Goal: Communication & Community: Answer question/provide support

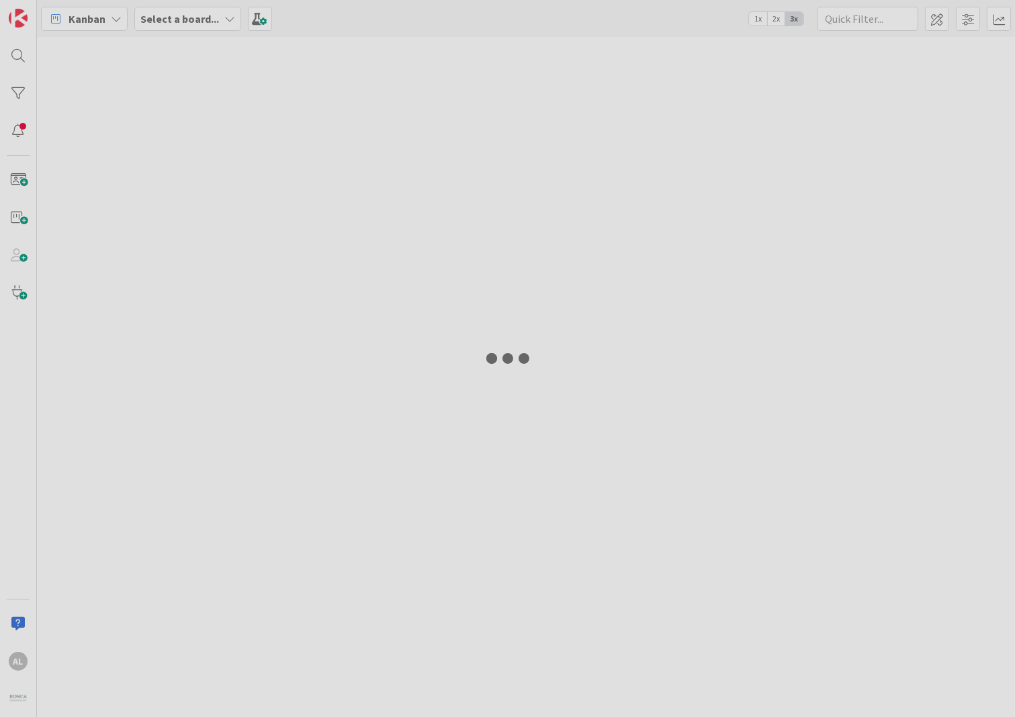
type input "[PERSON_NAME]"
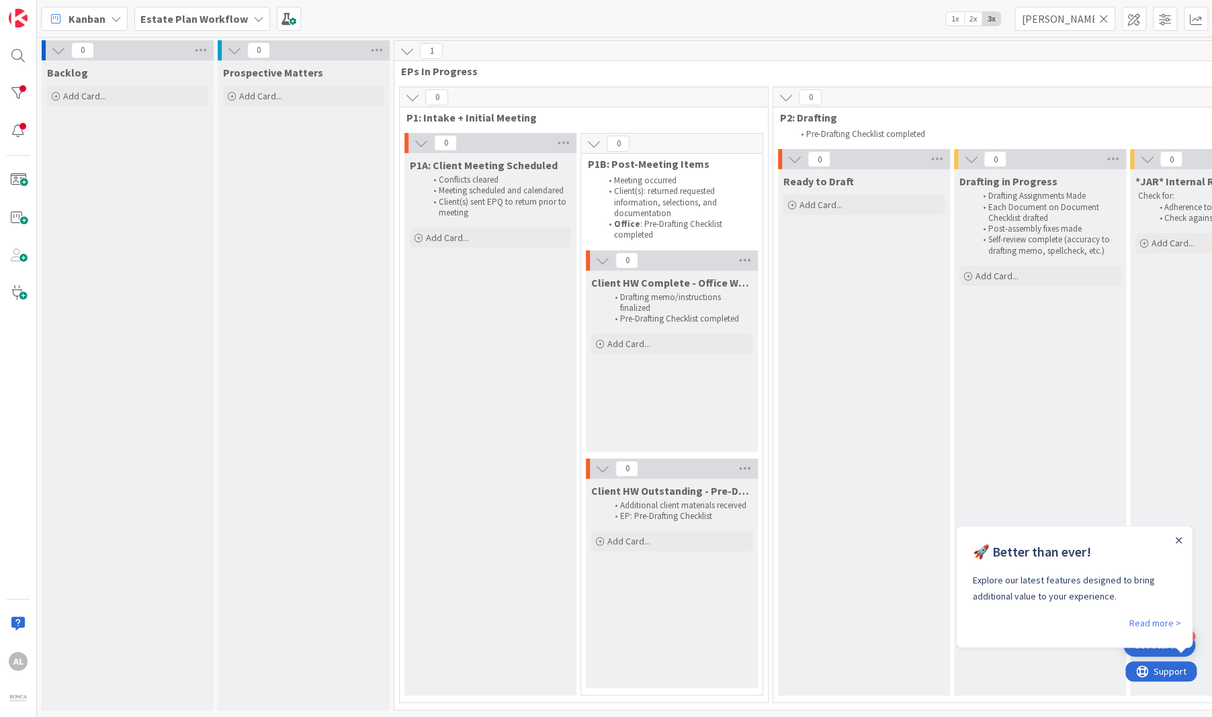
click at [253, 17] on icon at bounding box center [258, 18] width 11 height 11
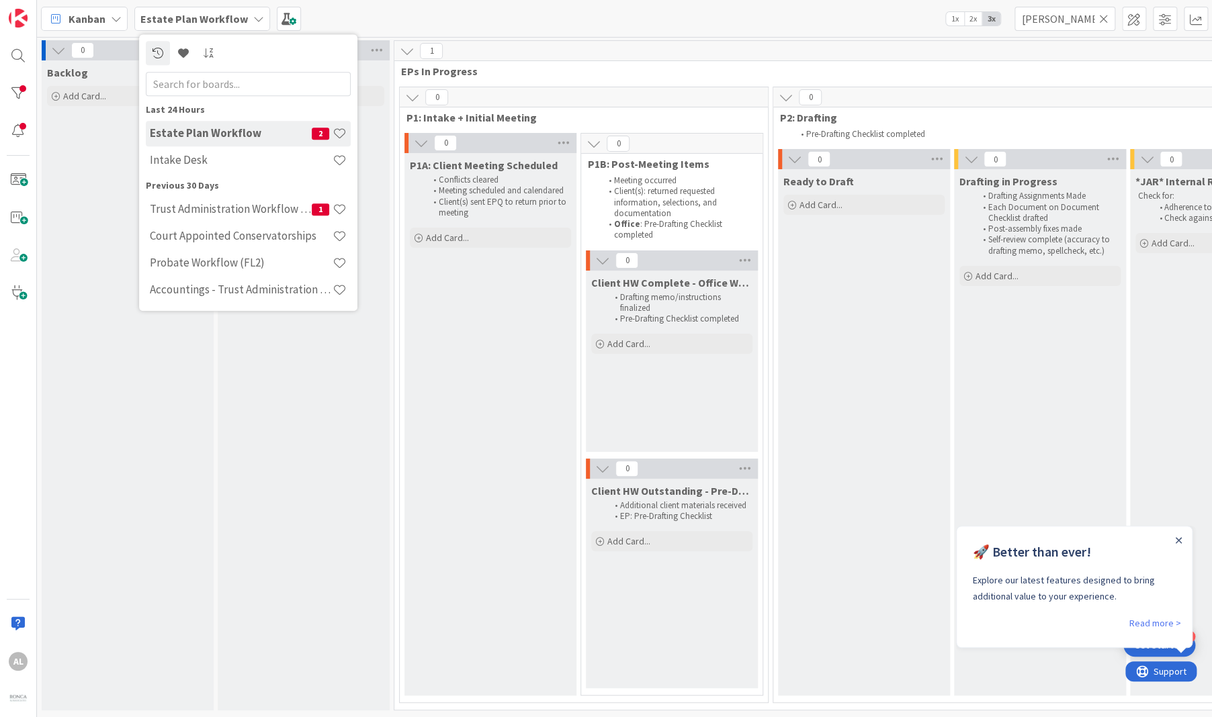
click at [253, 17] on icon at bounding box center [258, 18] width 11 height 11
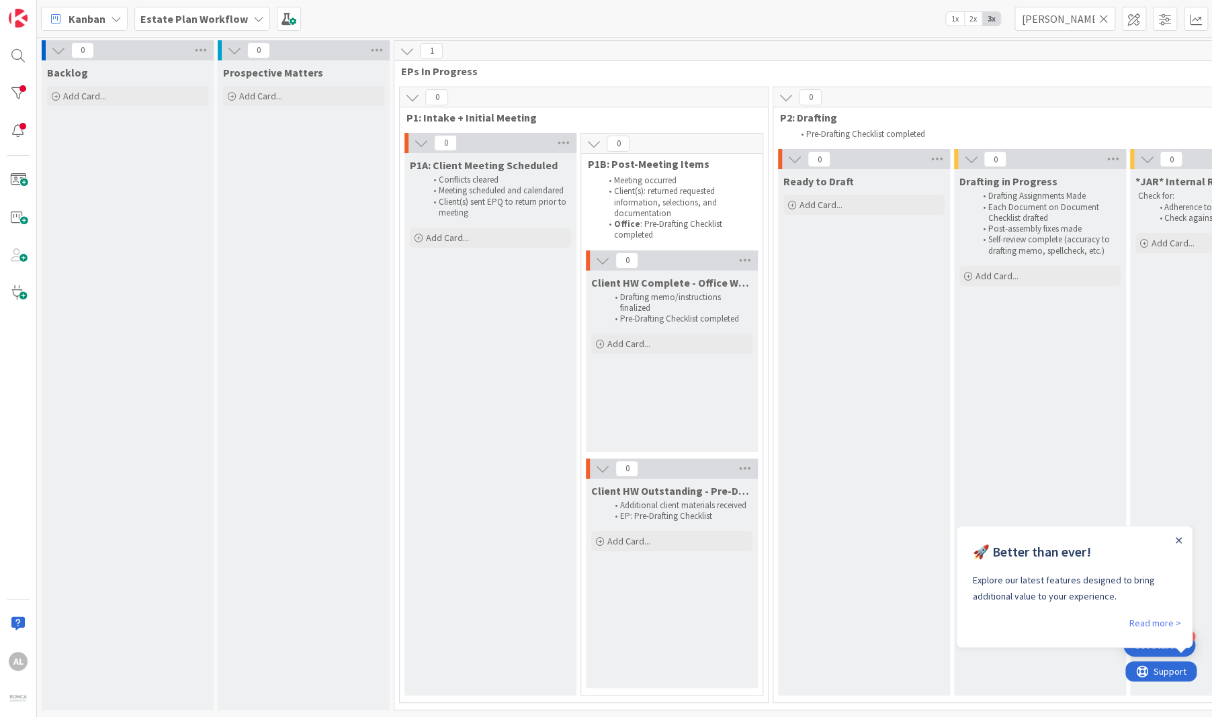
click at [253, 17] on icon at bounding box center [258, 18] width 11 height 11
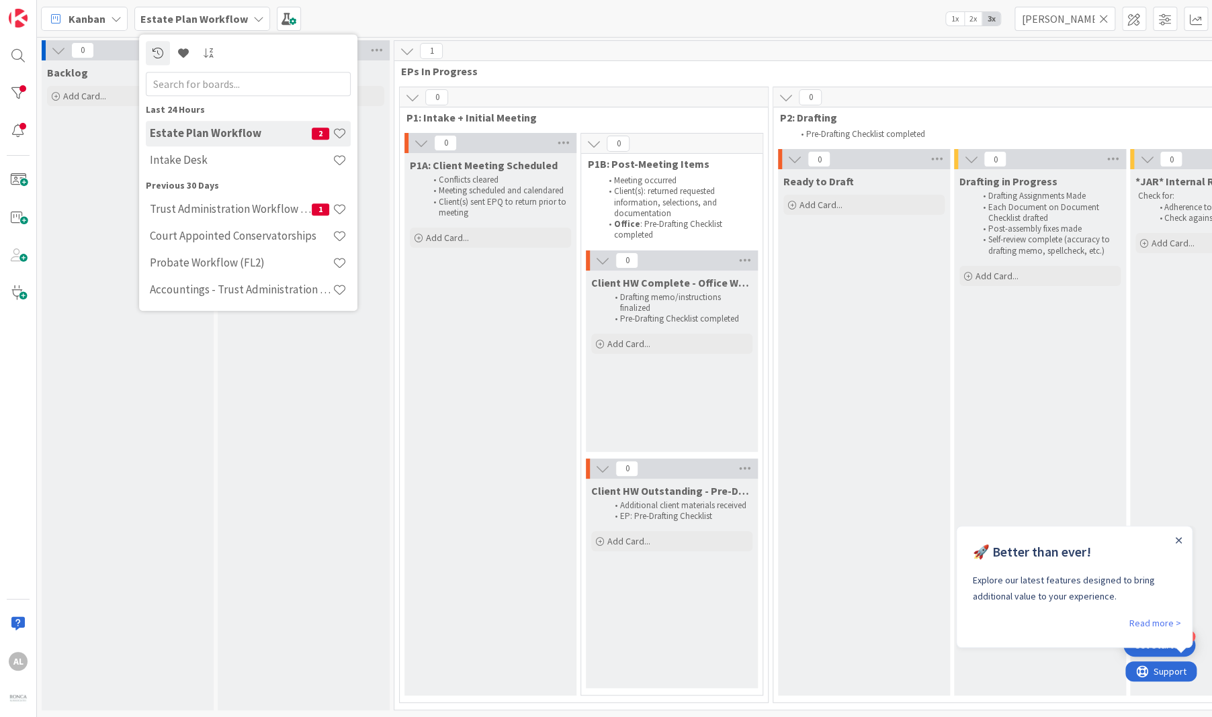
click at [257, 135] on h4 "Estate Plan Workflow" at bounding box center [231, 133] width 162 height 13
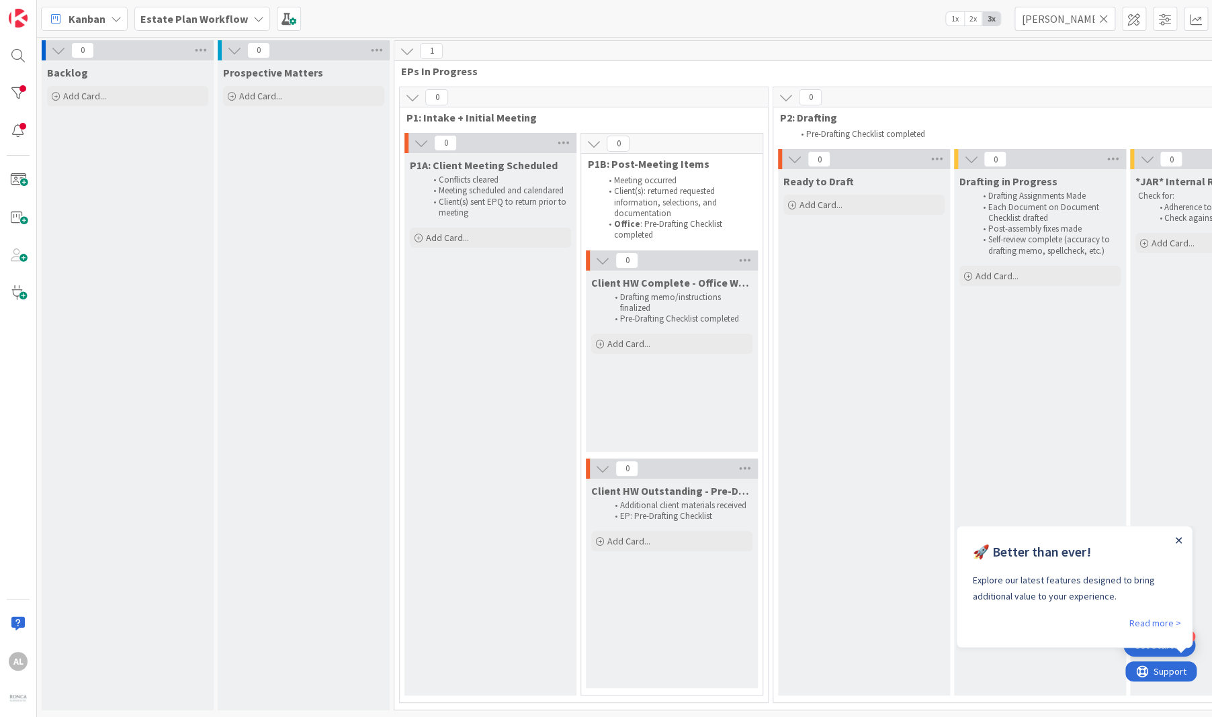
click at [1014, 542] on icon "Close Announcement" at bounding box center [1177, 540] width 7 height 7
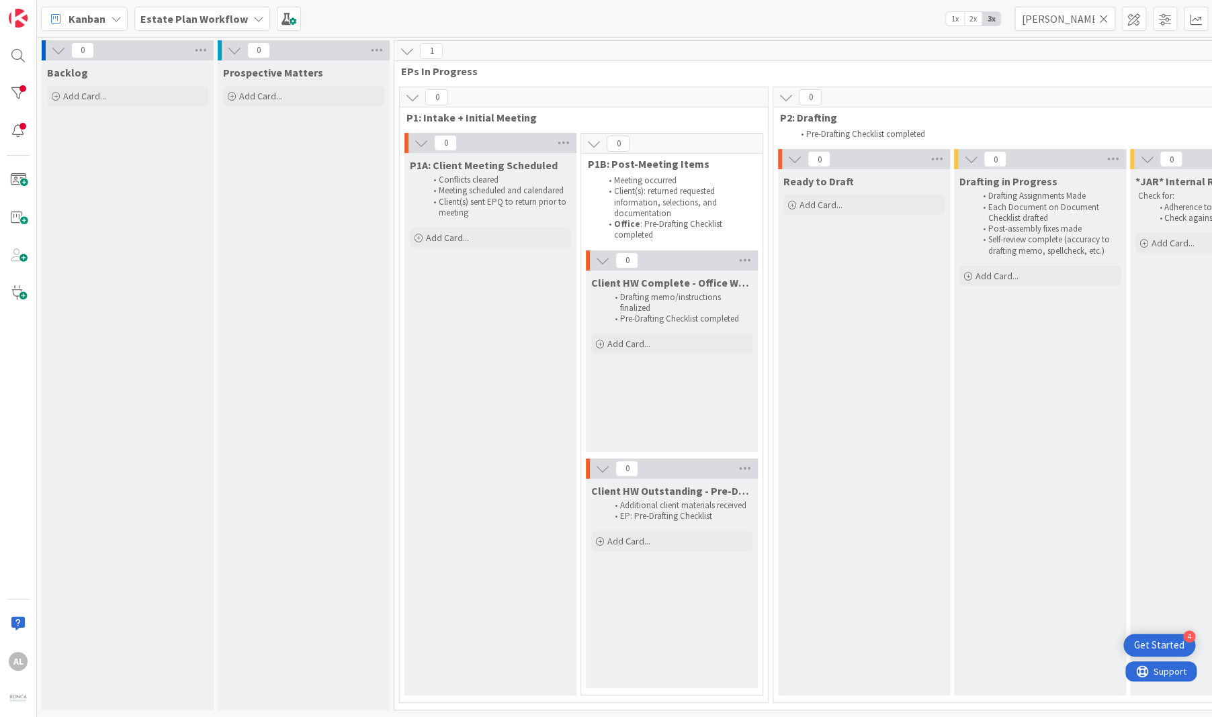
click at [1014, 20] on icon at bounding box center [1103, 19] width 9 height 12
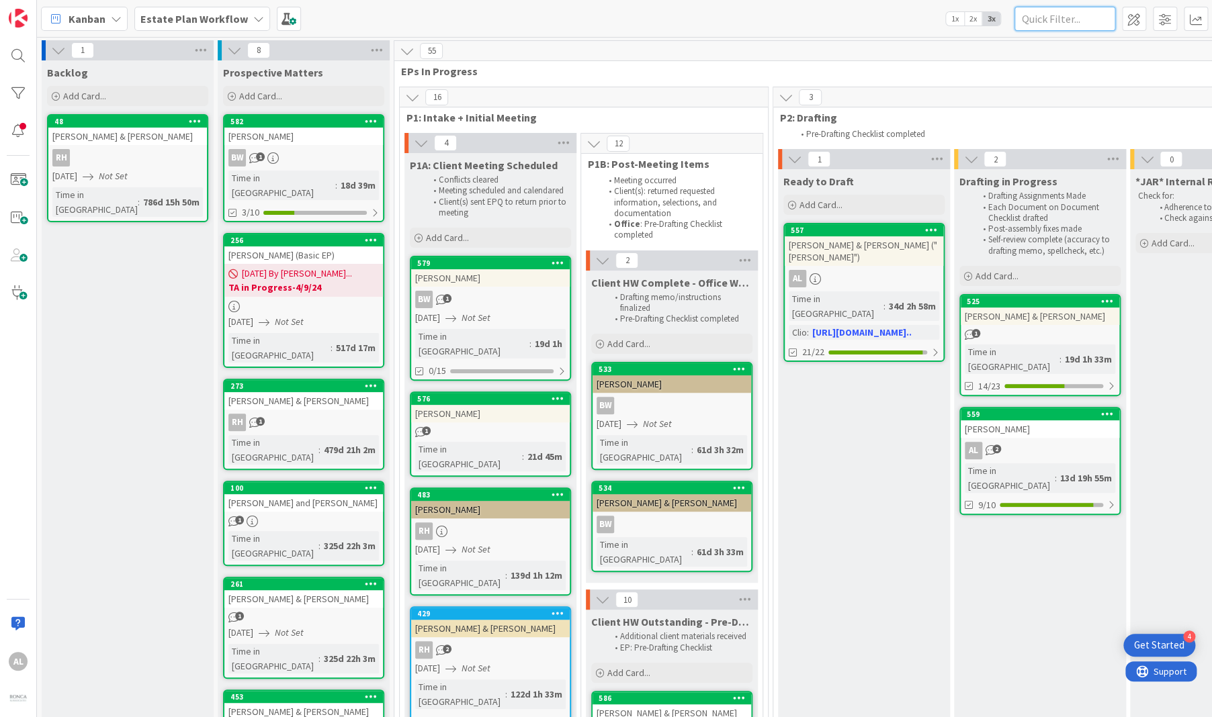
click at [1014, 17] on input "text" at bounding box center [1064, 19] width 101 height 24
type input "[PERSON_NAME]"
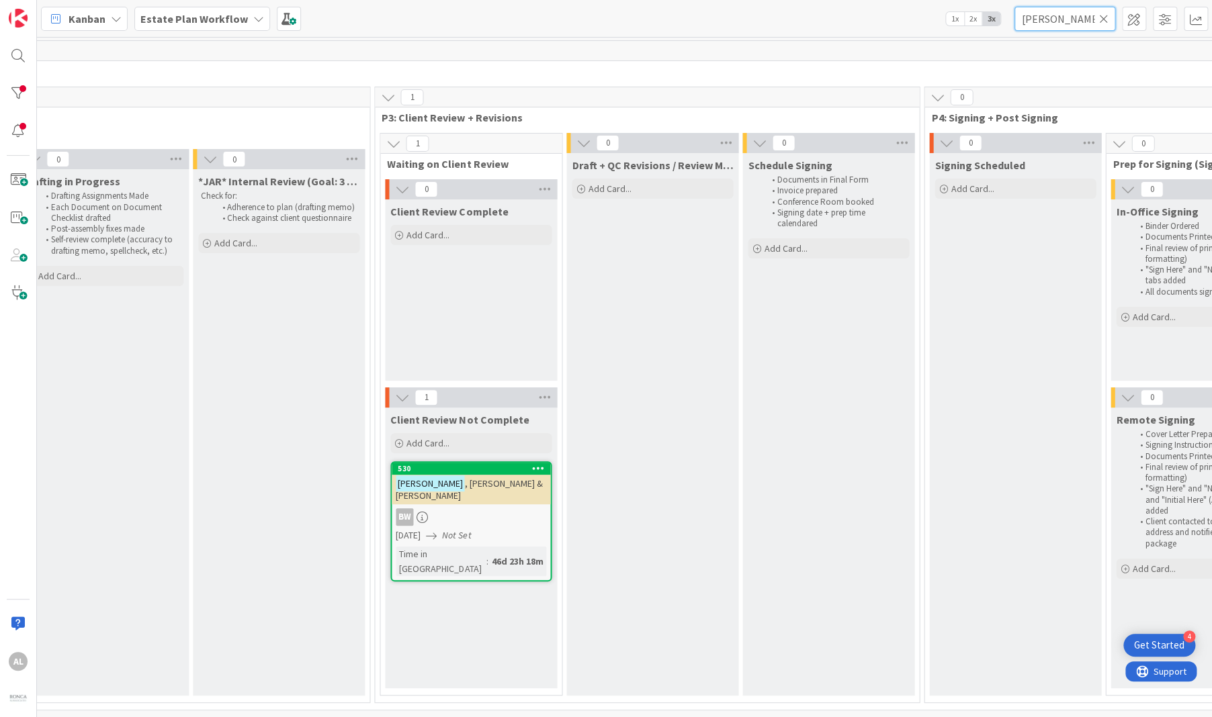
scroll to position [0, 937]
click at [506, 512] on div "BW" at bounding box center [471, 516] width 158 height 17
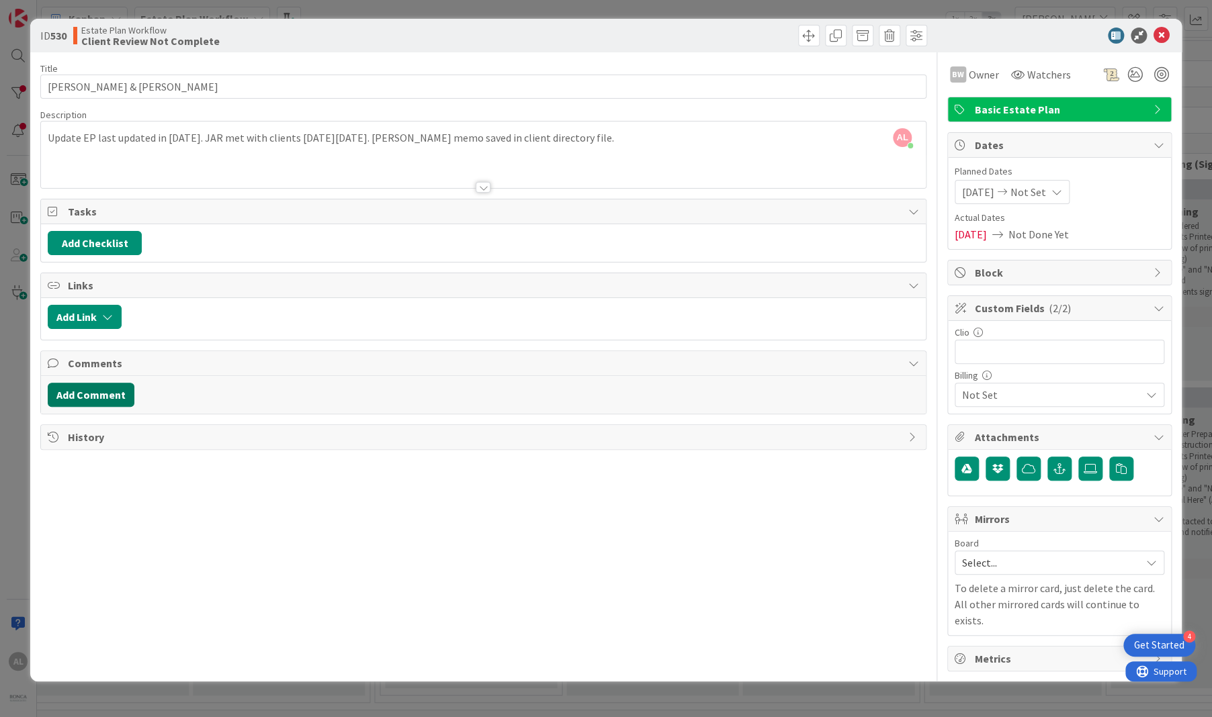
click at [107, 397] on button "Add Comment" at bounding box center [91, 395] width 87 height 24
click at [61, 492] on button "Add" at bounding box center [63, 495] width 30 height 16
click at [1014, 36] on icon at bounding box center [1161, 36] width 16 height 16
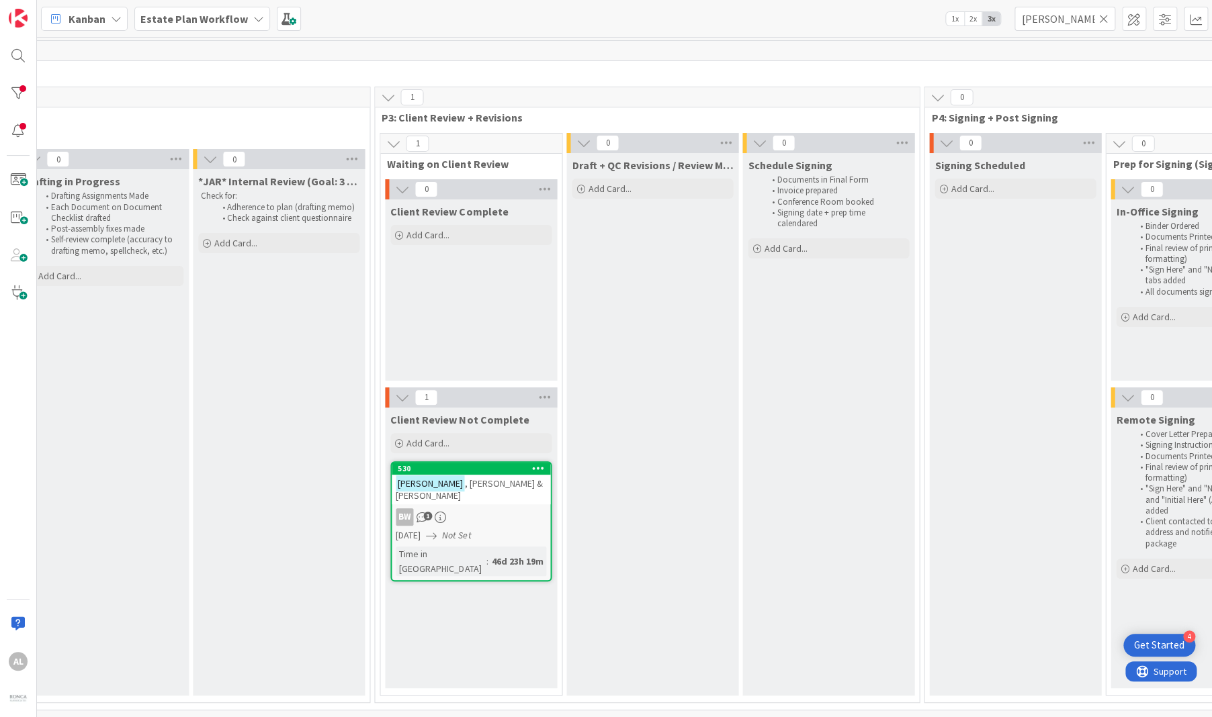
click at [1014, 15] on icon at bounding box center [1103, 19] width 9 height 12
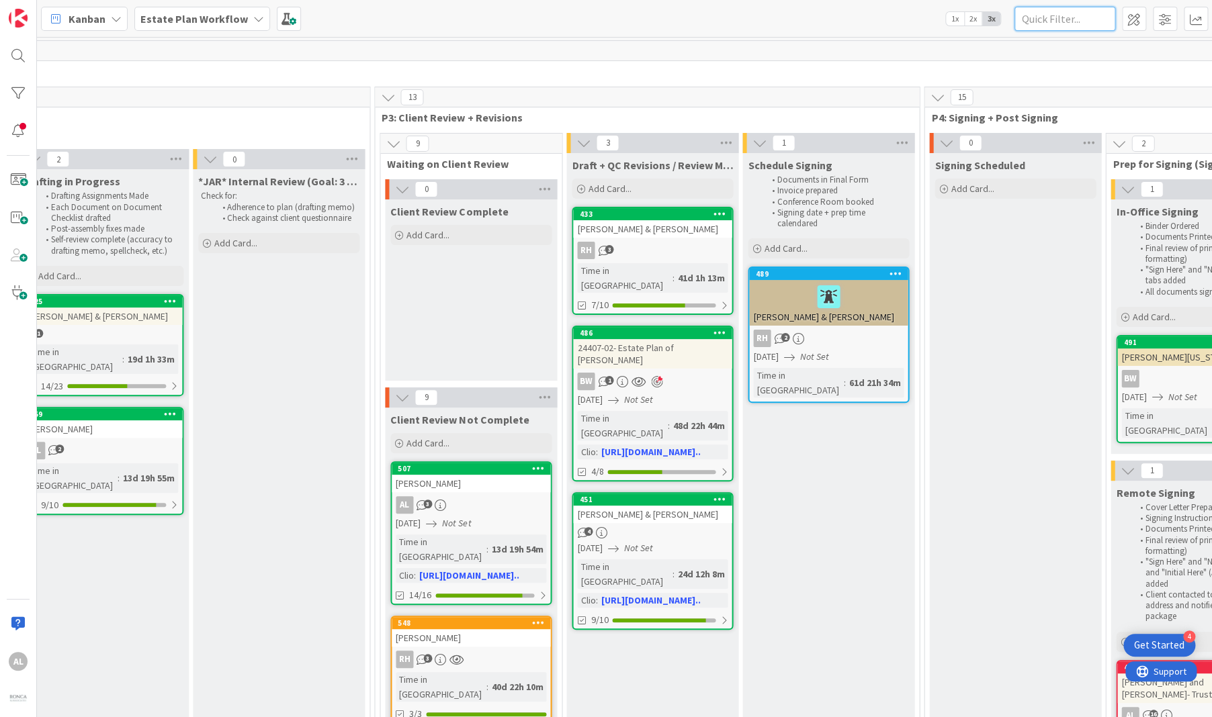
click at [1014, 19] on input "text" at bounding box center [1064, 19] width 101 height 24
type input "Fargo"
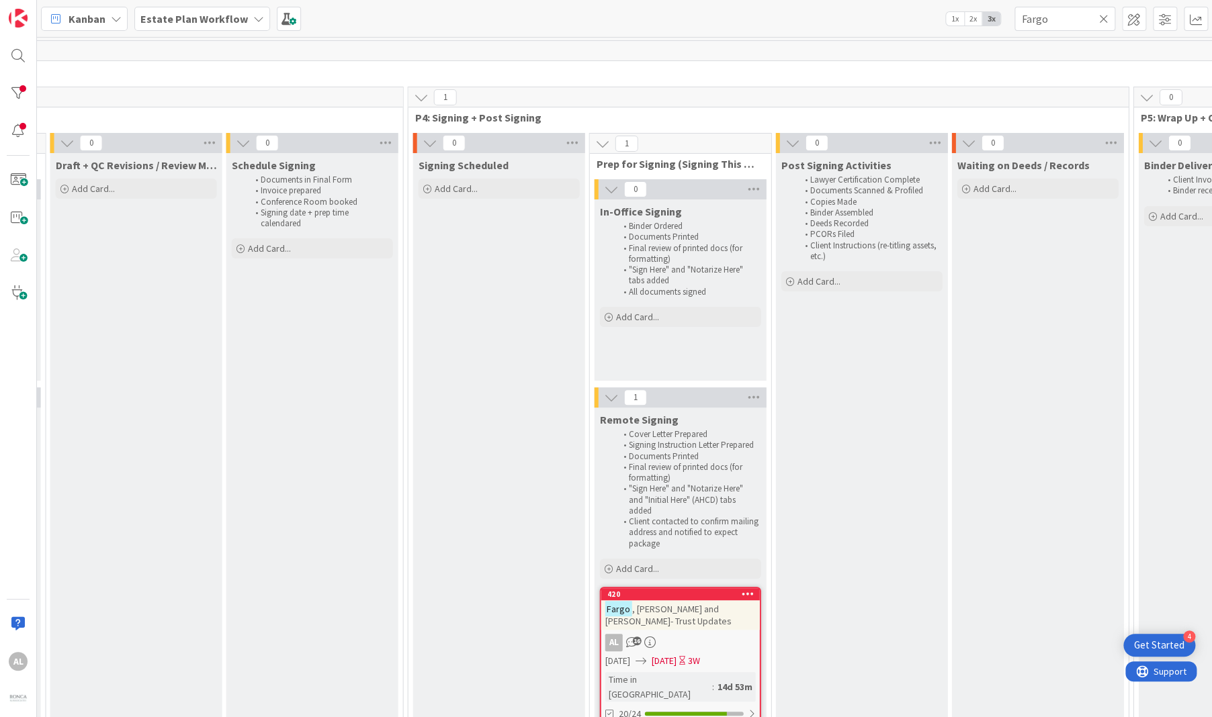
scroll to position [5, 1453]
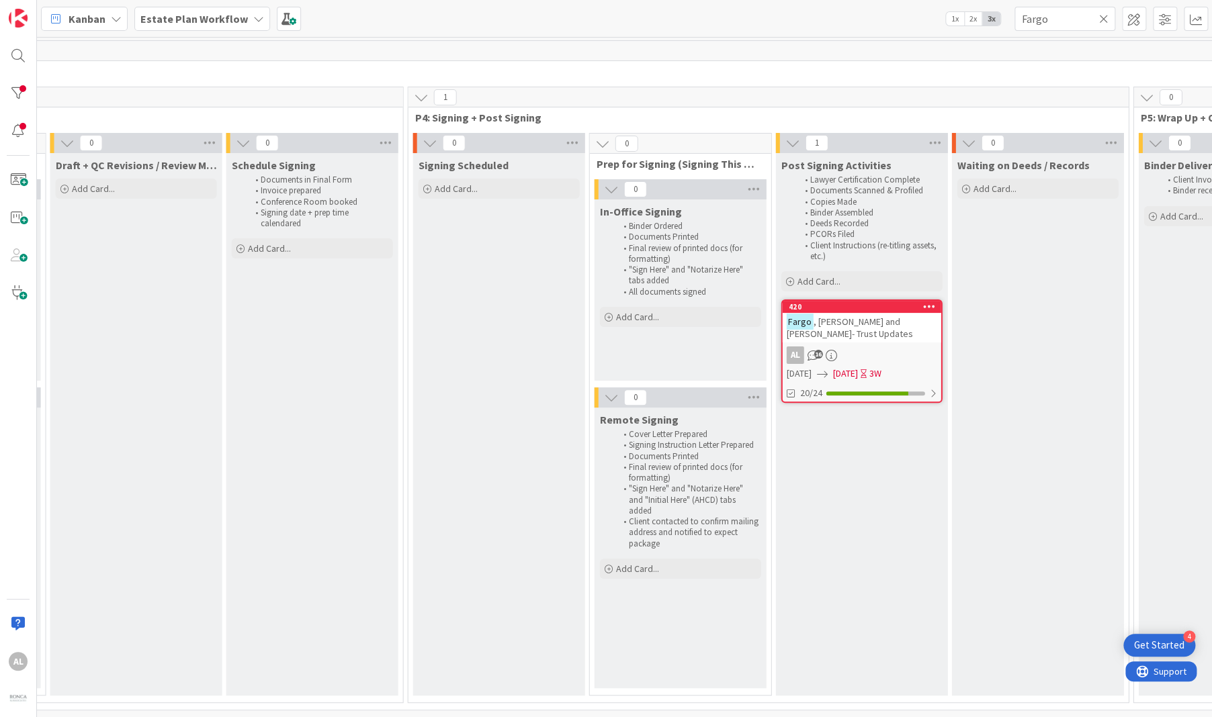
click at [871, 347] on div "AL 16" at bounding box center [861, 355] width 158 height 17
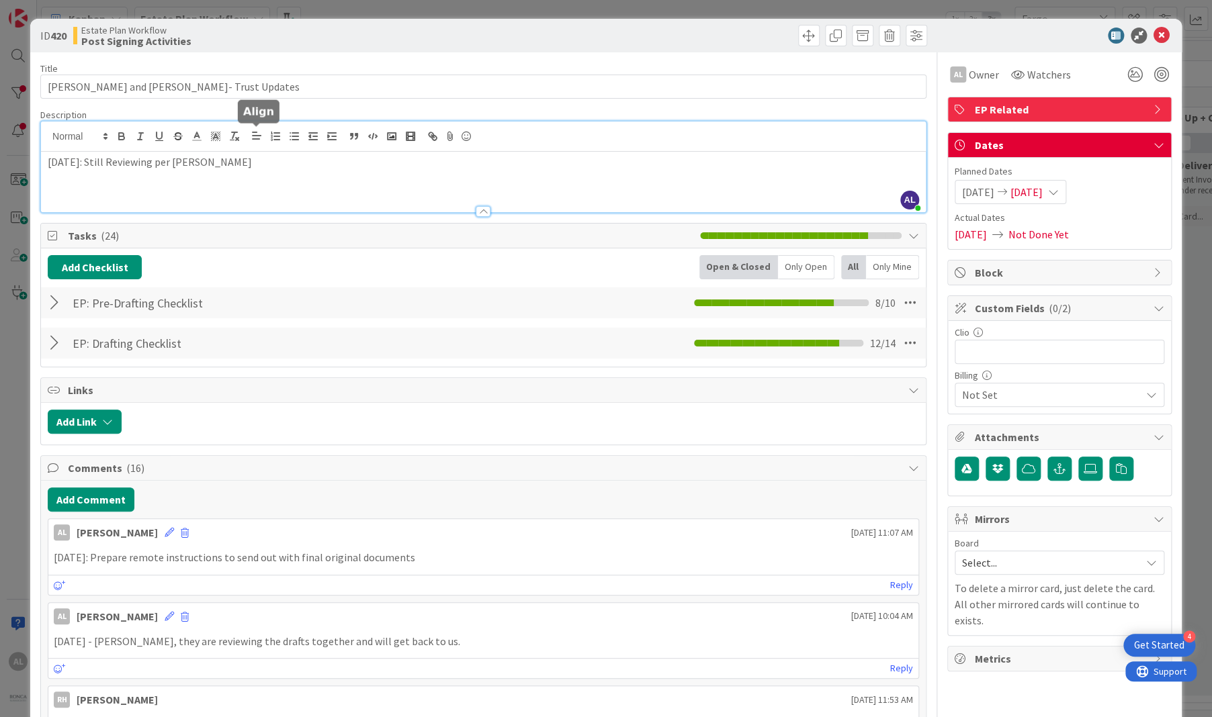
click at [262, 136] on div "AL [PERSON_NAME] just joined [DATE]: Still Reviewing per [PERSON_NAME]" at bounding box center [483, 167] width 884 height 91
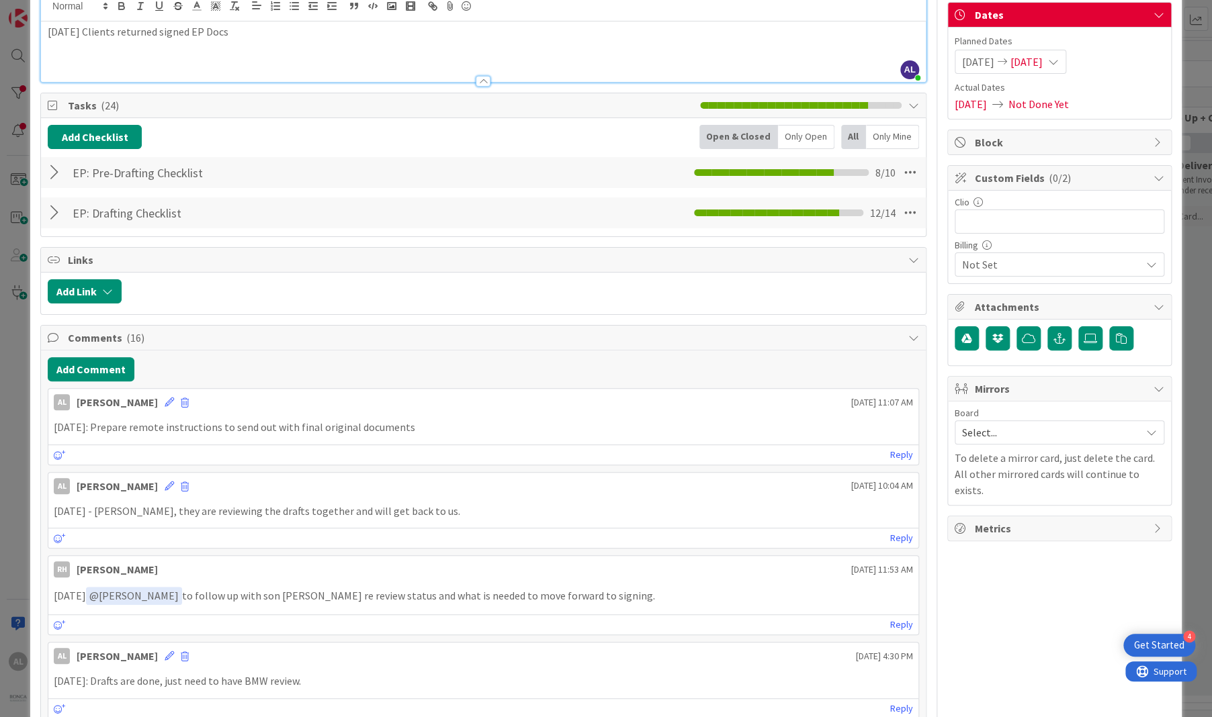
scroll to position [138, 0]
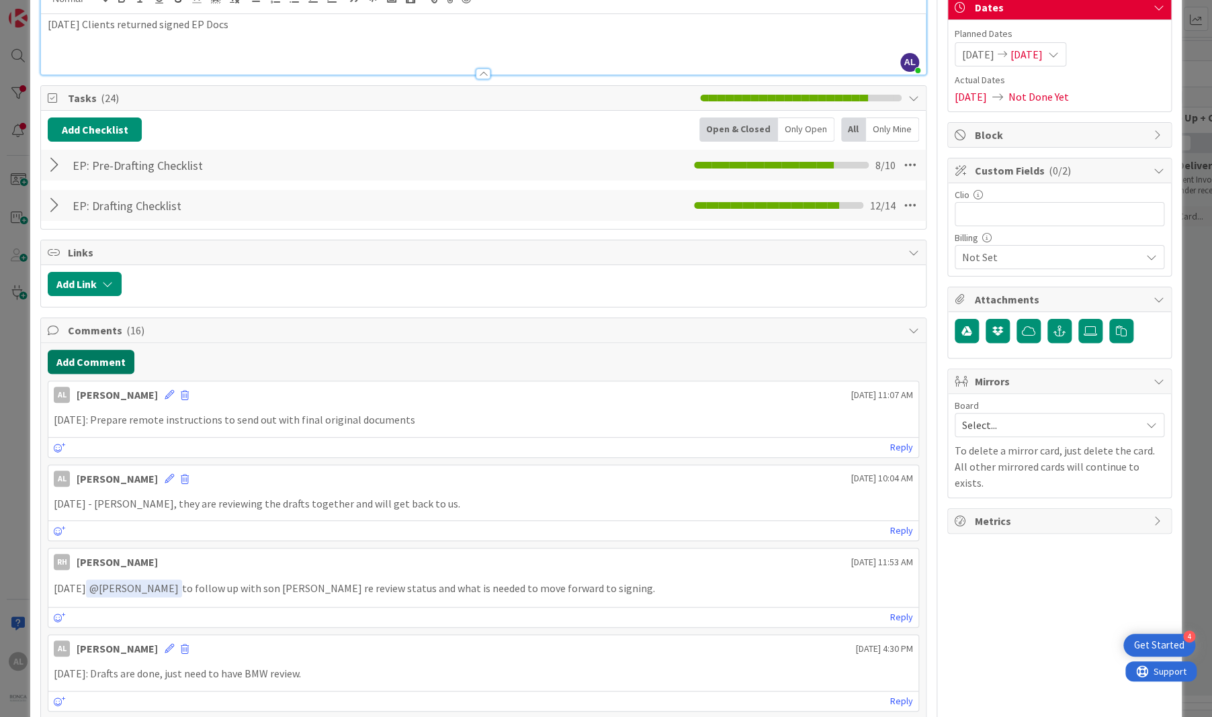
click at [79, 362] on button "Add Comment" at bounding box center [91, 362] width 87 height 24
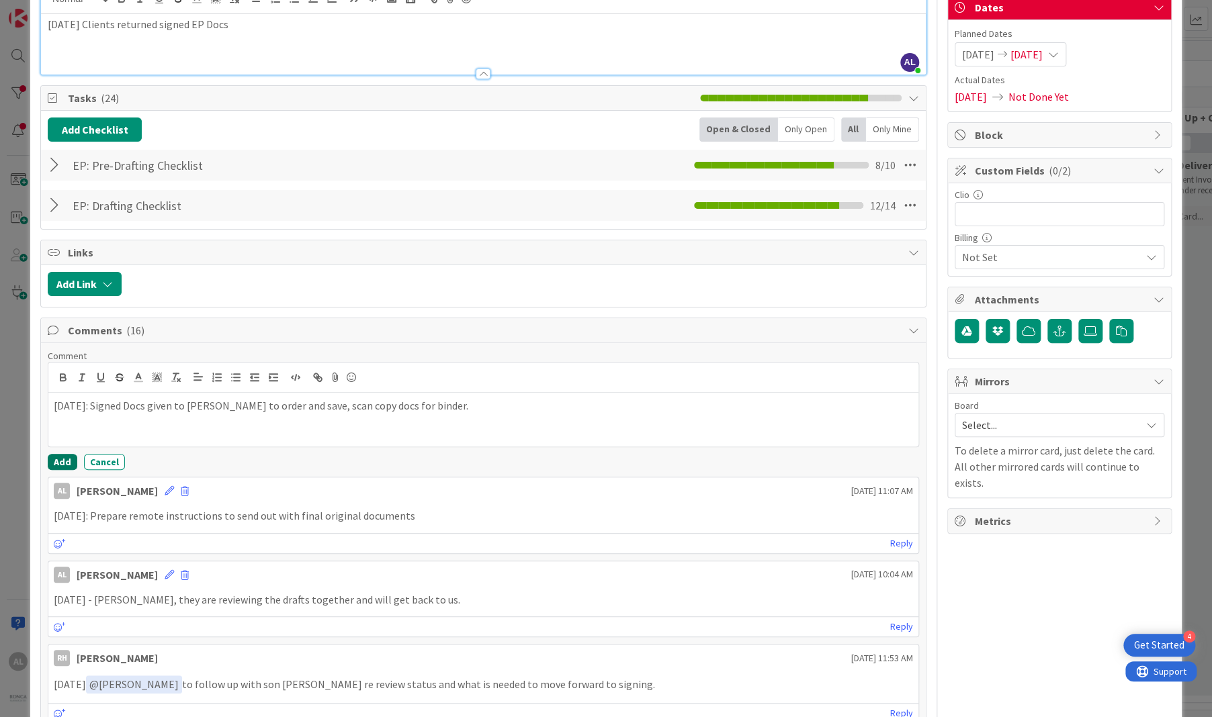
click at [63, 463] on button "Add" at bounding box center [63, 462] width 30 height 16
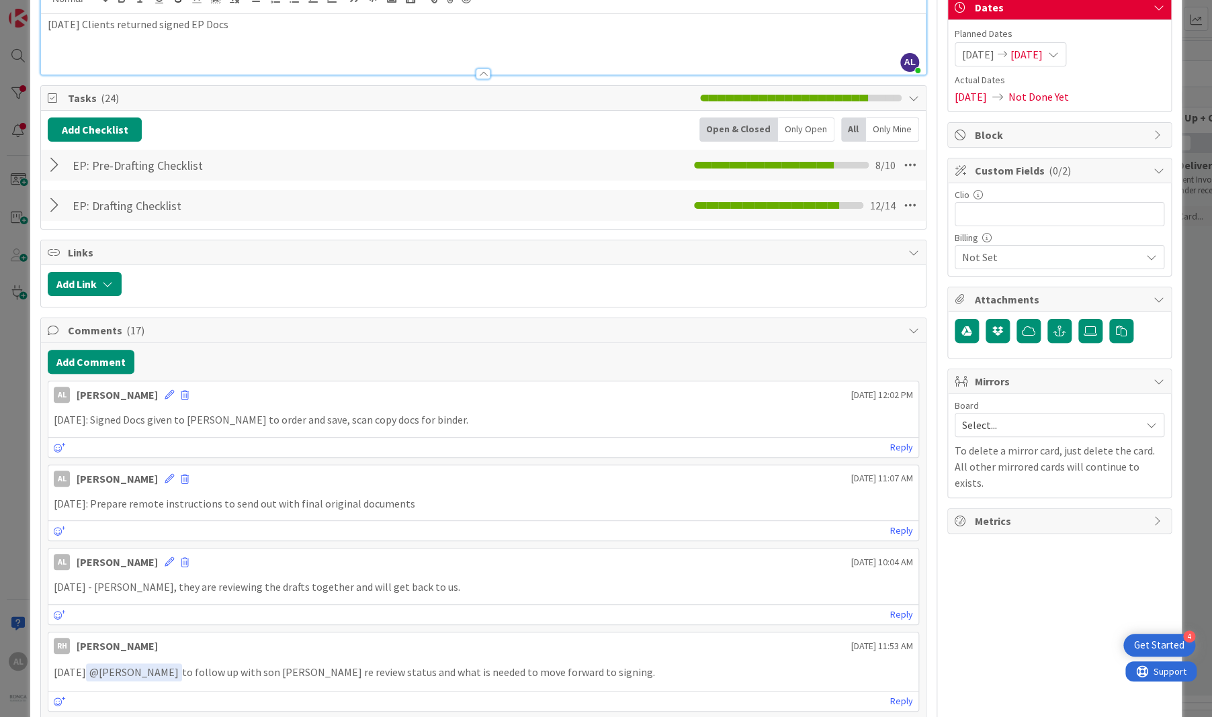
scroll to position [0, 0]
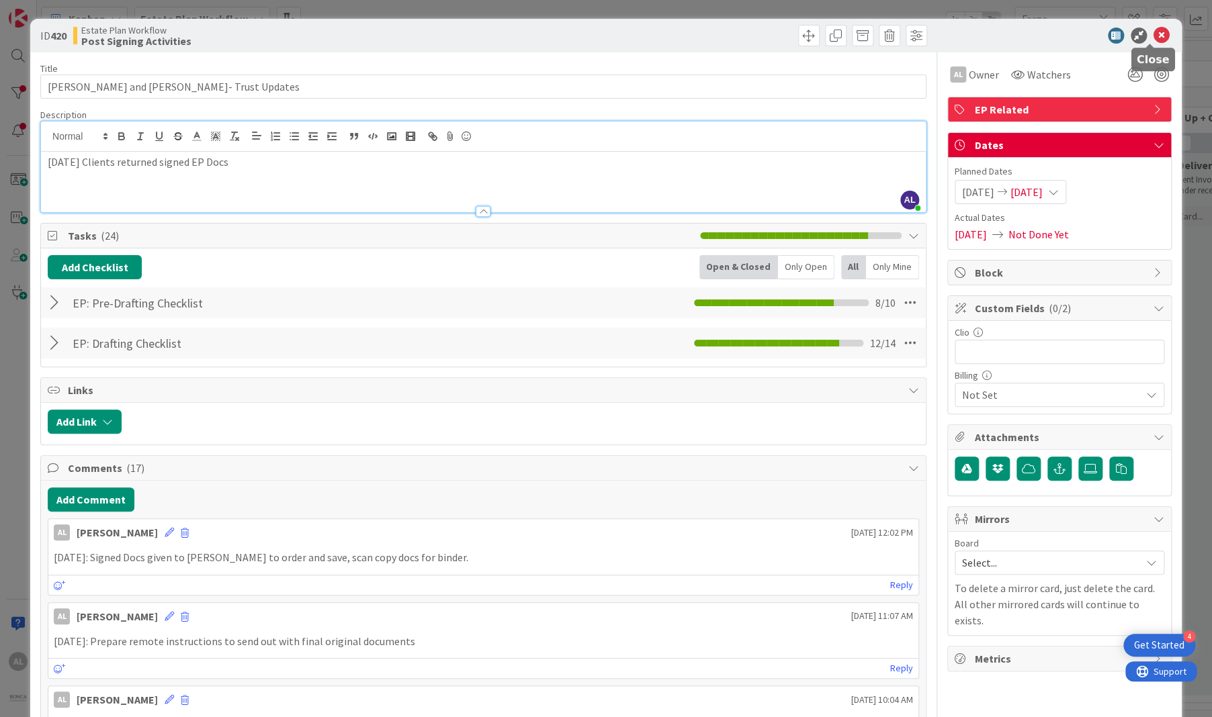
click at [1014, 34] on icon at bounding box center [1161, 36] width 16 height 16
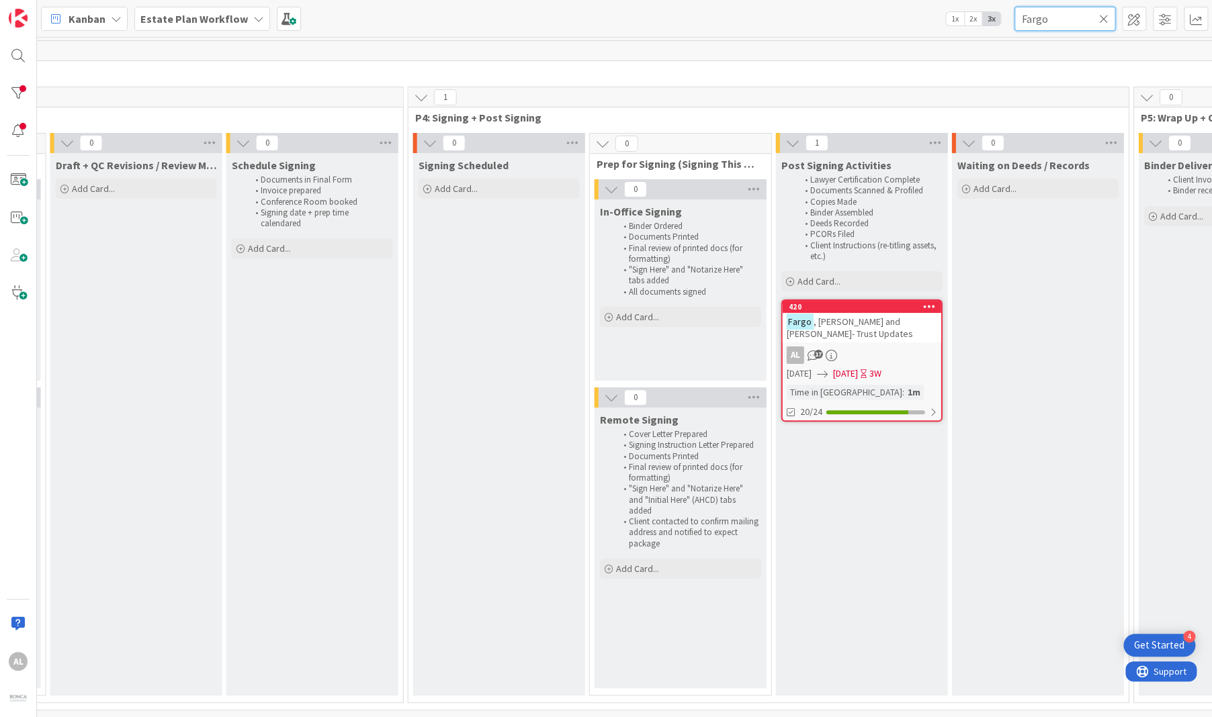
click at [1014, 13] on input "Fargo" at bounding box center [1064, 19] width 101 height 24
click at [1014, 17] on icon at bounding box center [1103, 19] width 9 height 12
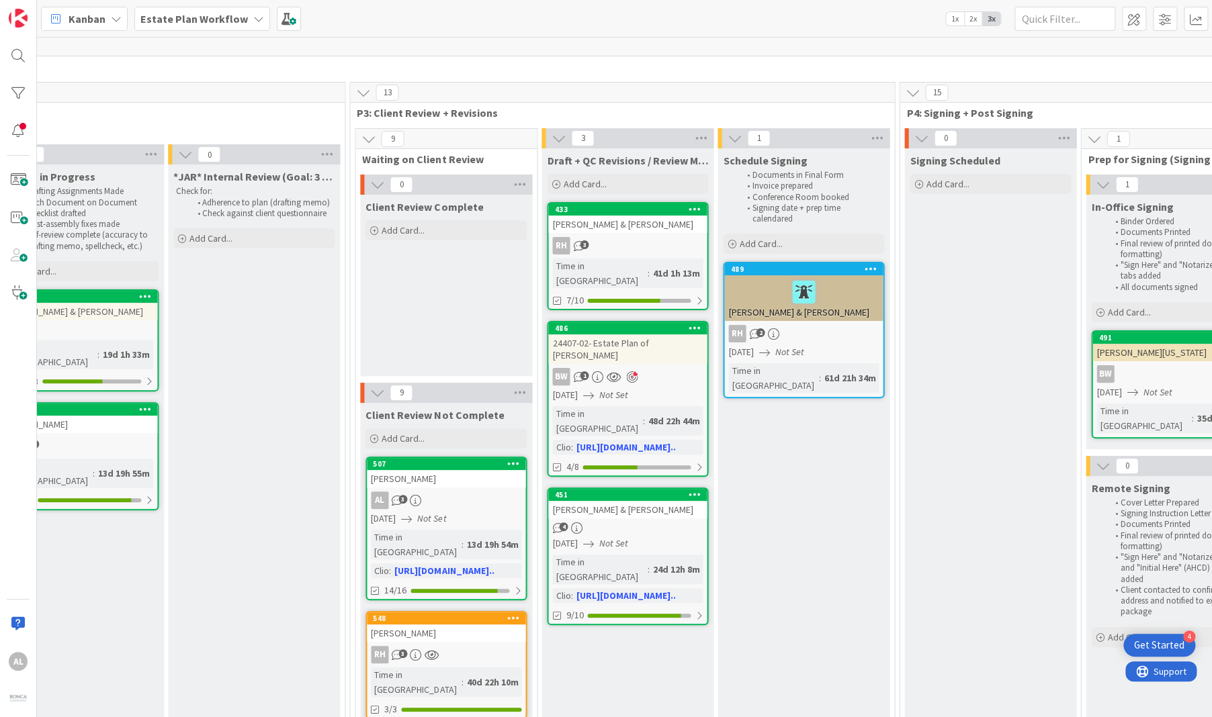
scroll to position [5, 951]
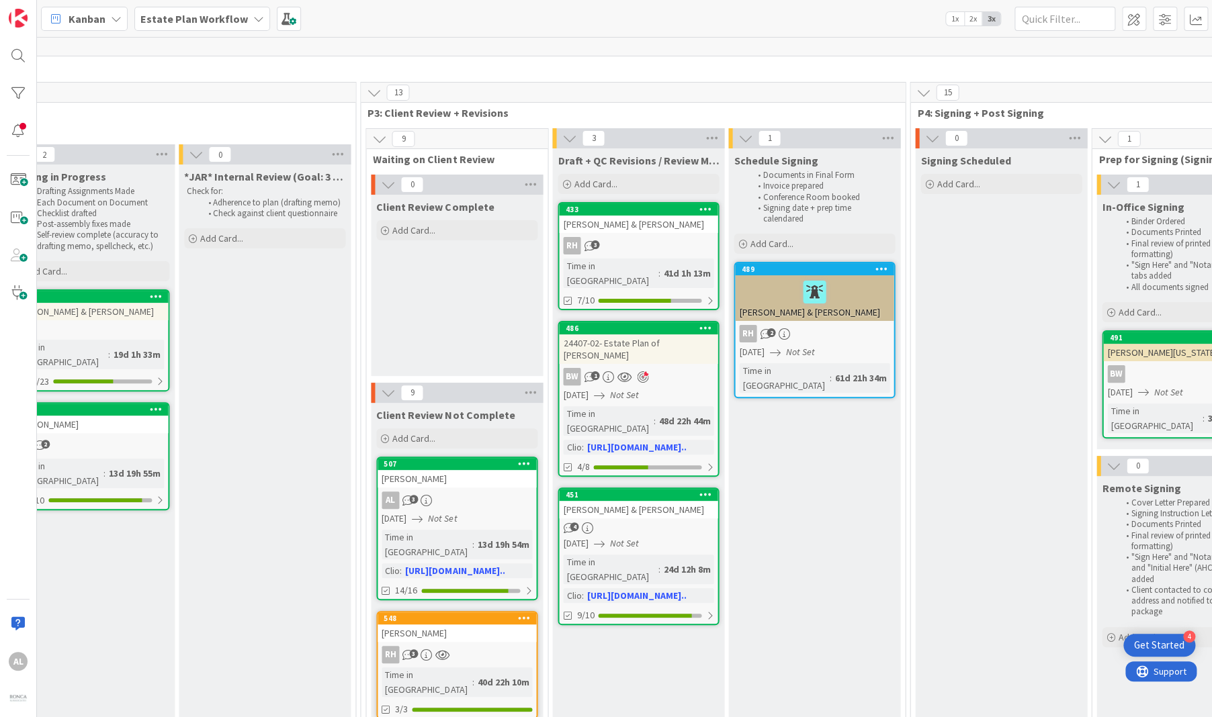
click at [681, 232] on div "[PERSON_NAME] & [PERSON_NAME]" at bounding box center [638, 224] width 158 height 17
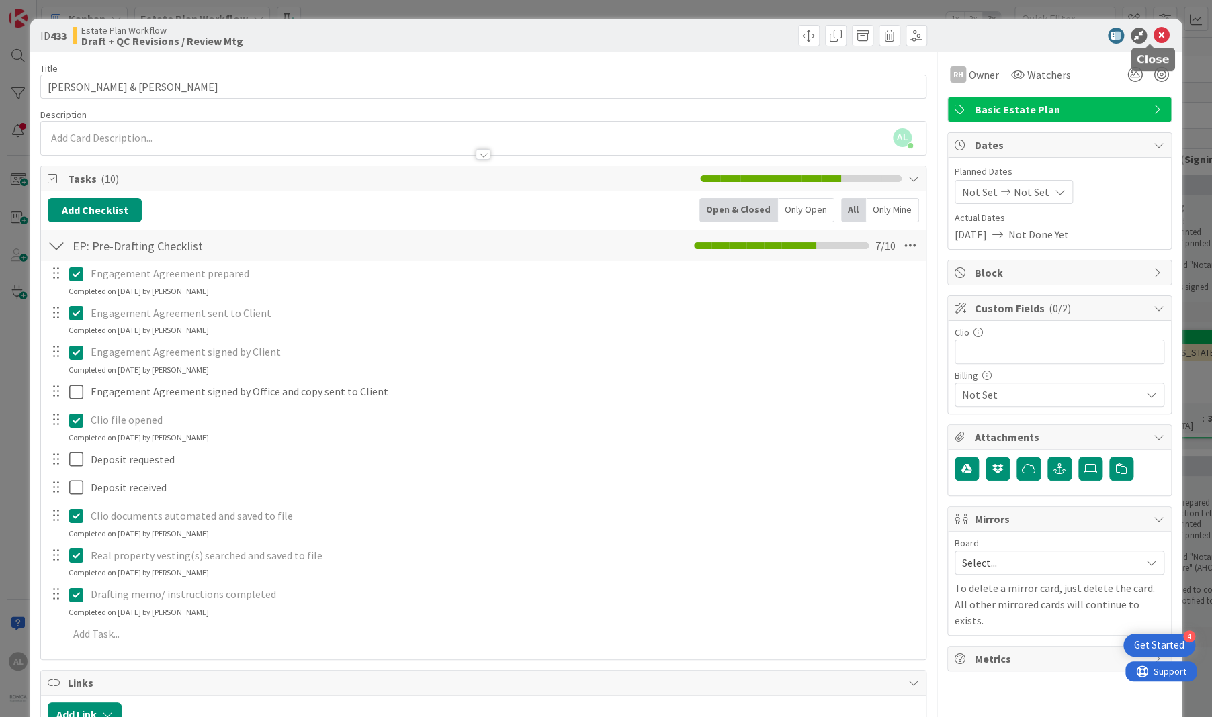
click at [1014, 39] on icon at bounding box center [1161, 36] width 16 height 16
